Goal: Information Seeking & Learning: Learn about a topic

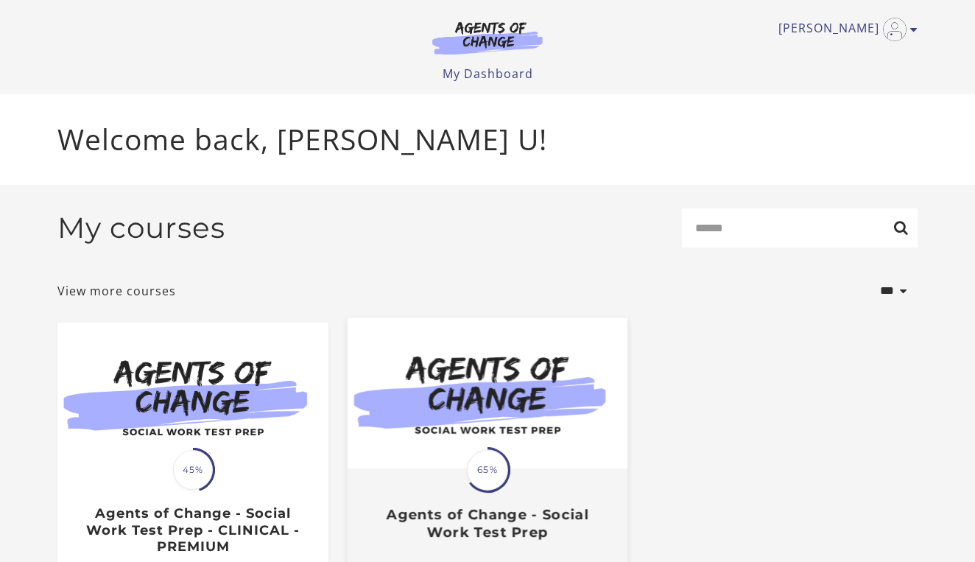
click at [478, 490] on span "65%" at bounding box center [487, 469] width 41 height 41
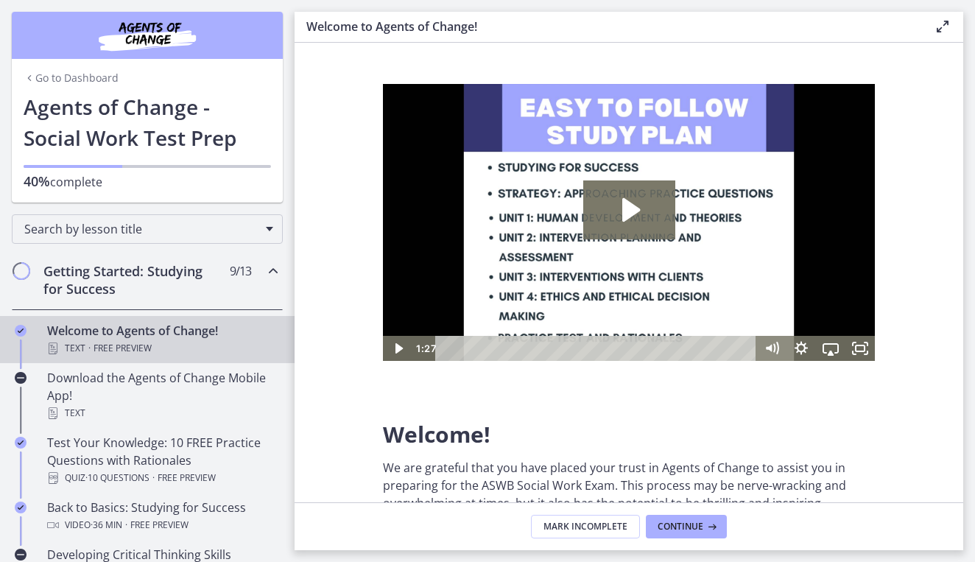
click at [38, 74] on link "Go to Dashboard" at bounding box center [71, 78] width 95 height 15
